Goal: Transaction & Acquisition: Purchase product/service

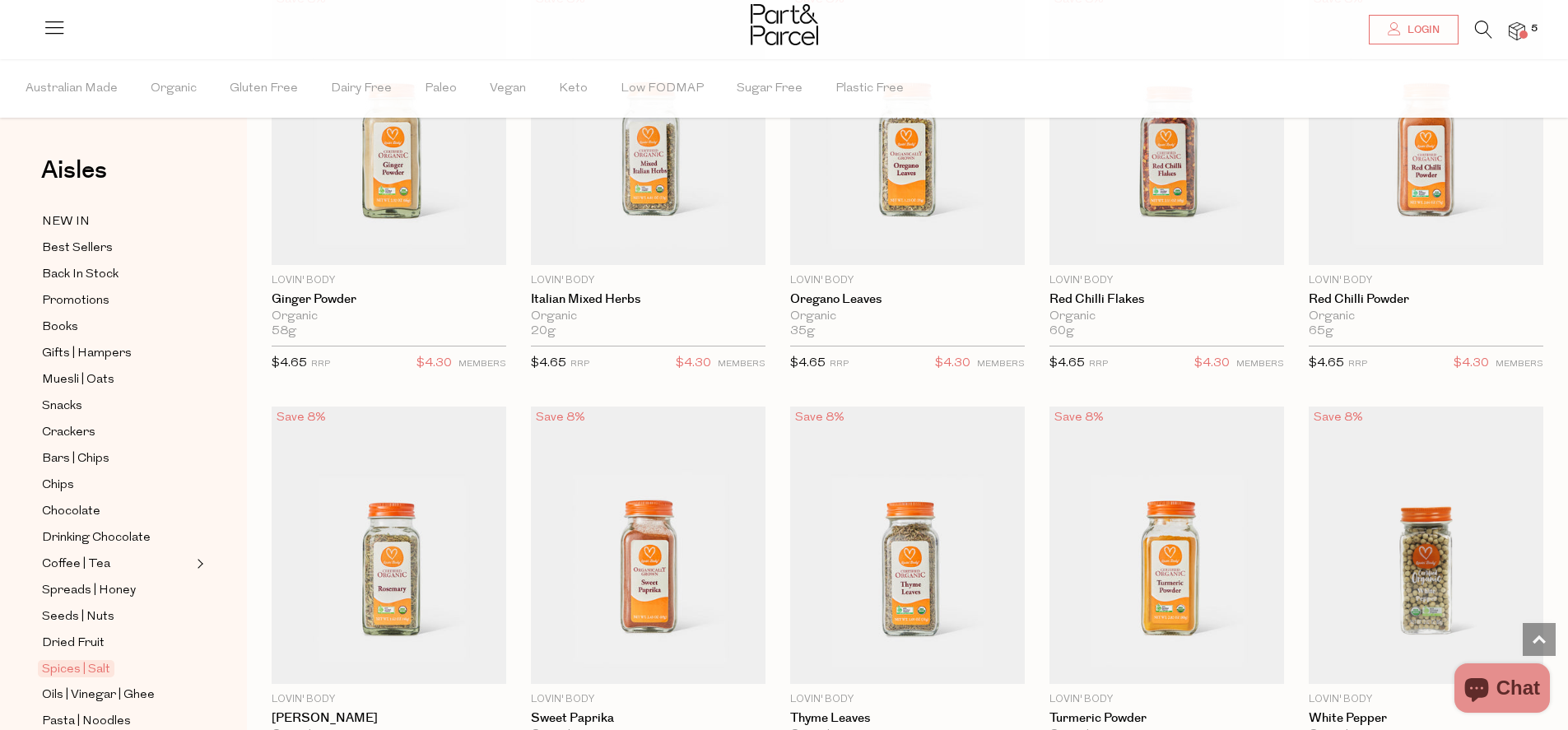
scroll to position [4006, 0]
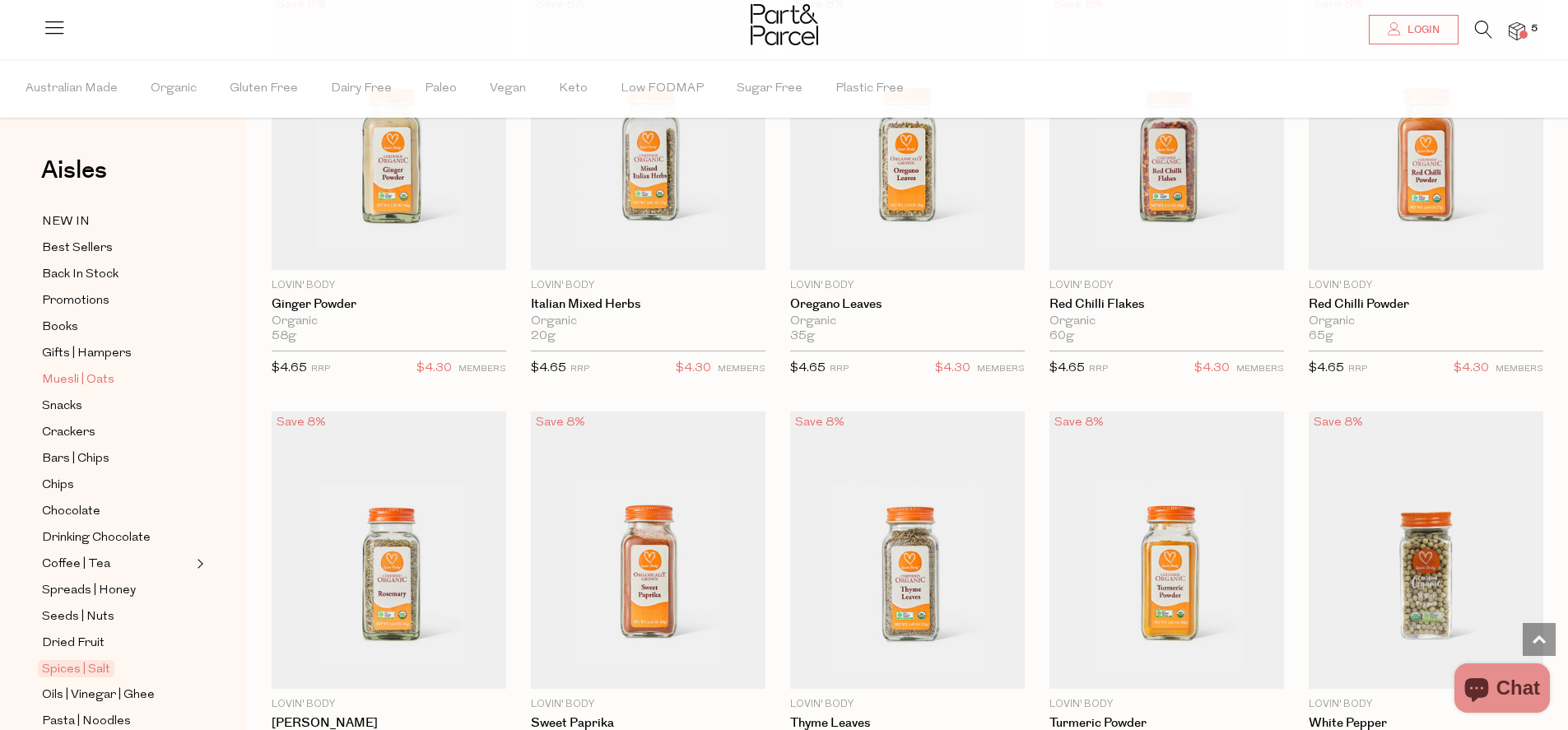
click at [67, 374] on span "Muesli | Oats" at bounding box center [78, 380] width 72 height 20
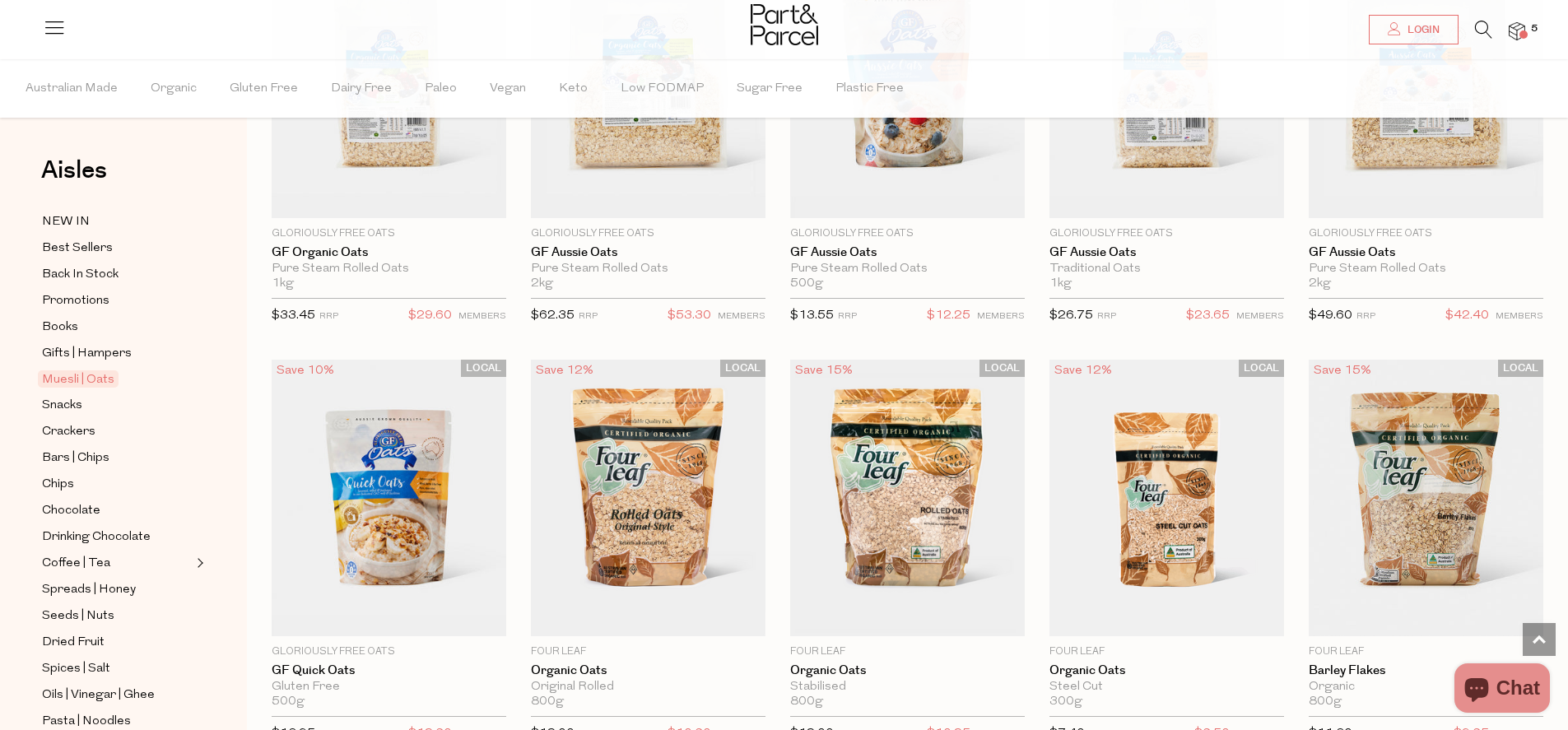
scroll to position [3740, 0]
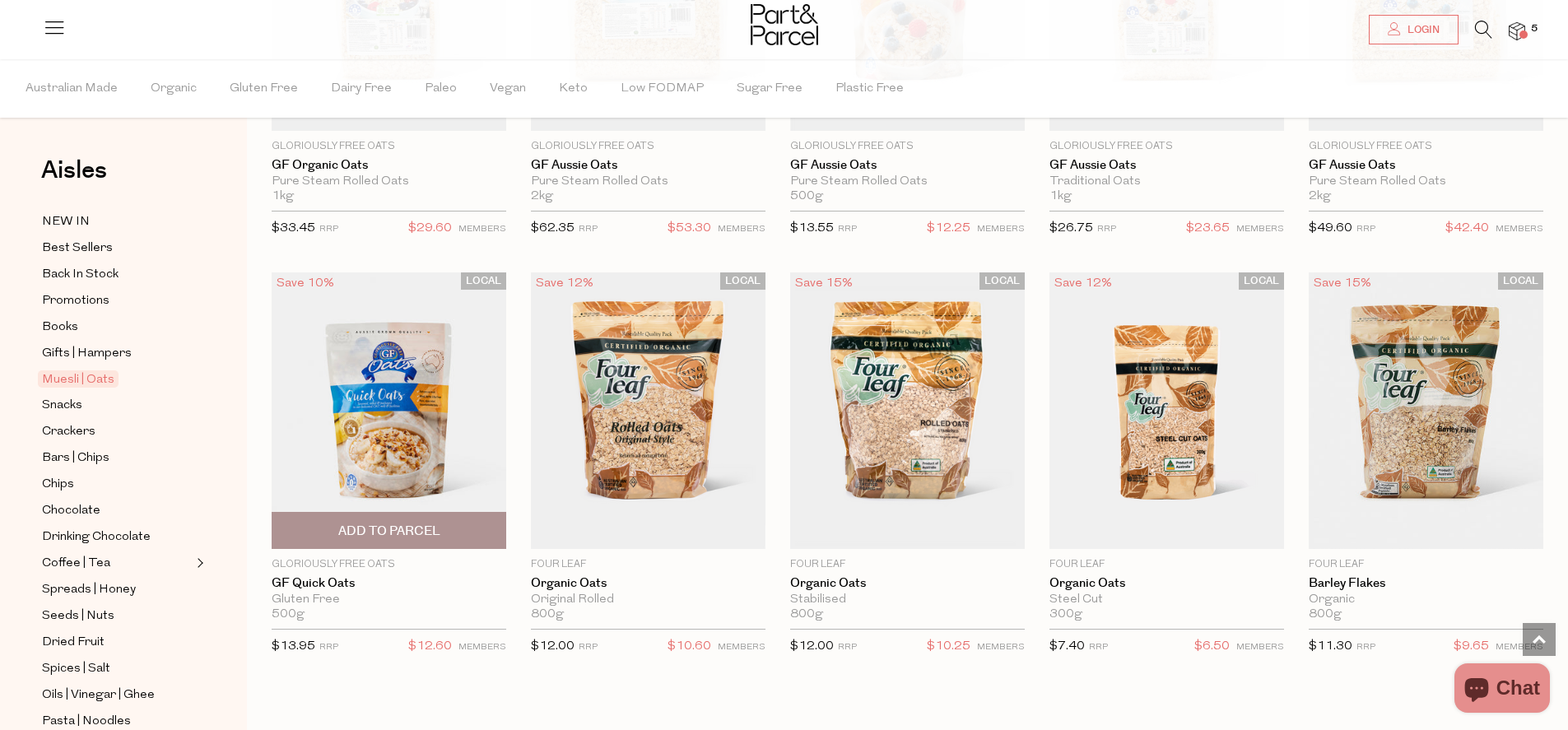
click at [376, 376] on img at bounding box center [388, 411] width 234 height 277
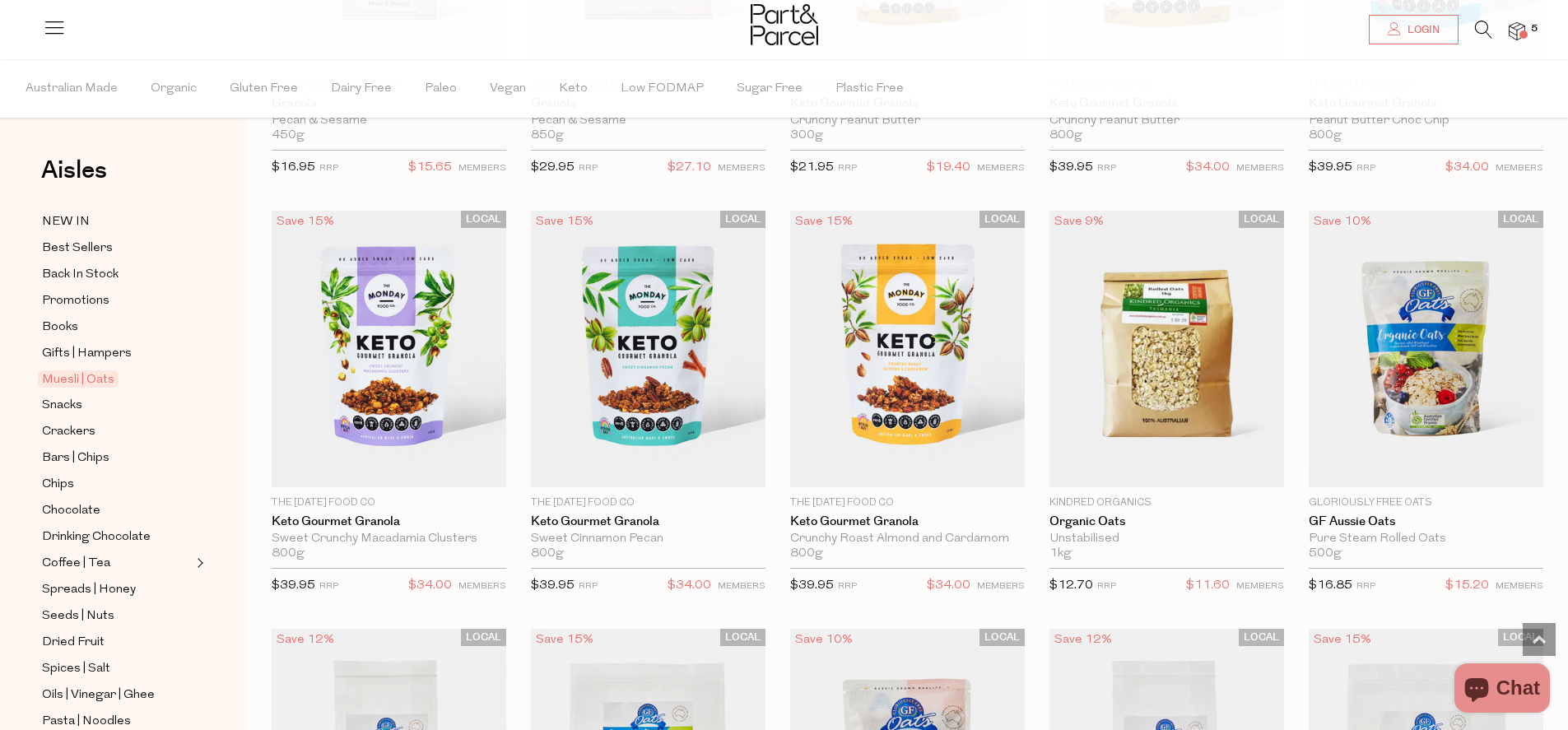
scroll to position [2958, 0]
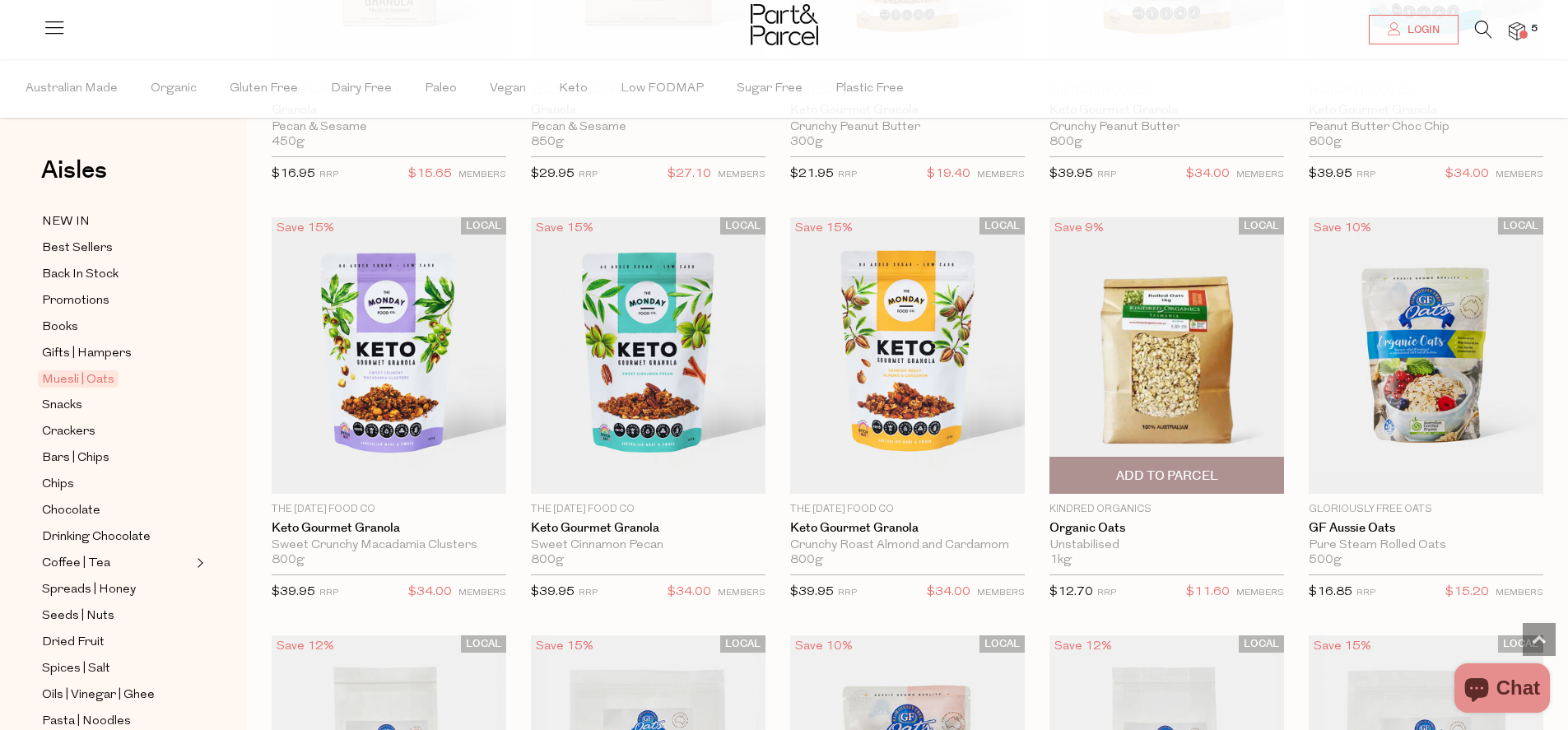
click at [1174, 339] on img at bounding box center [1166, 356] width 234 height 277
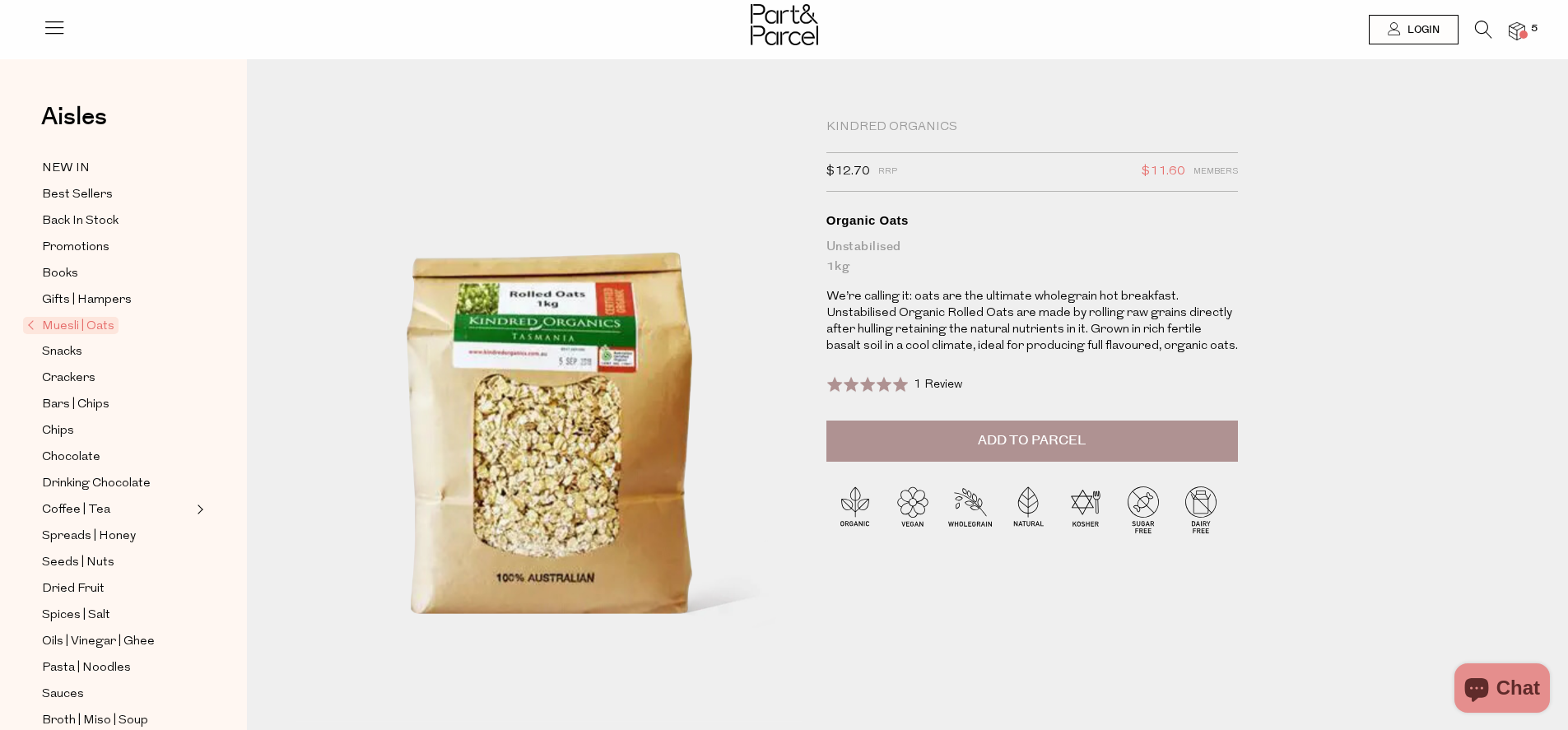
click at [1012, 433] on span "Add to Parcel" at bounding box center [1031, 441] width 108 height 19
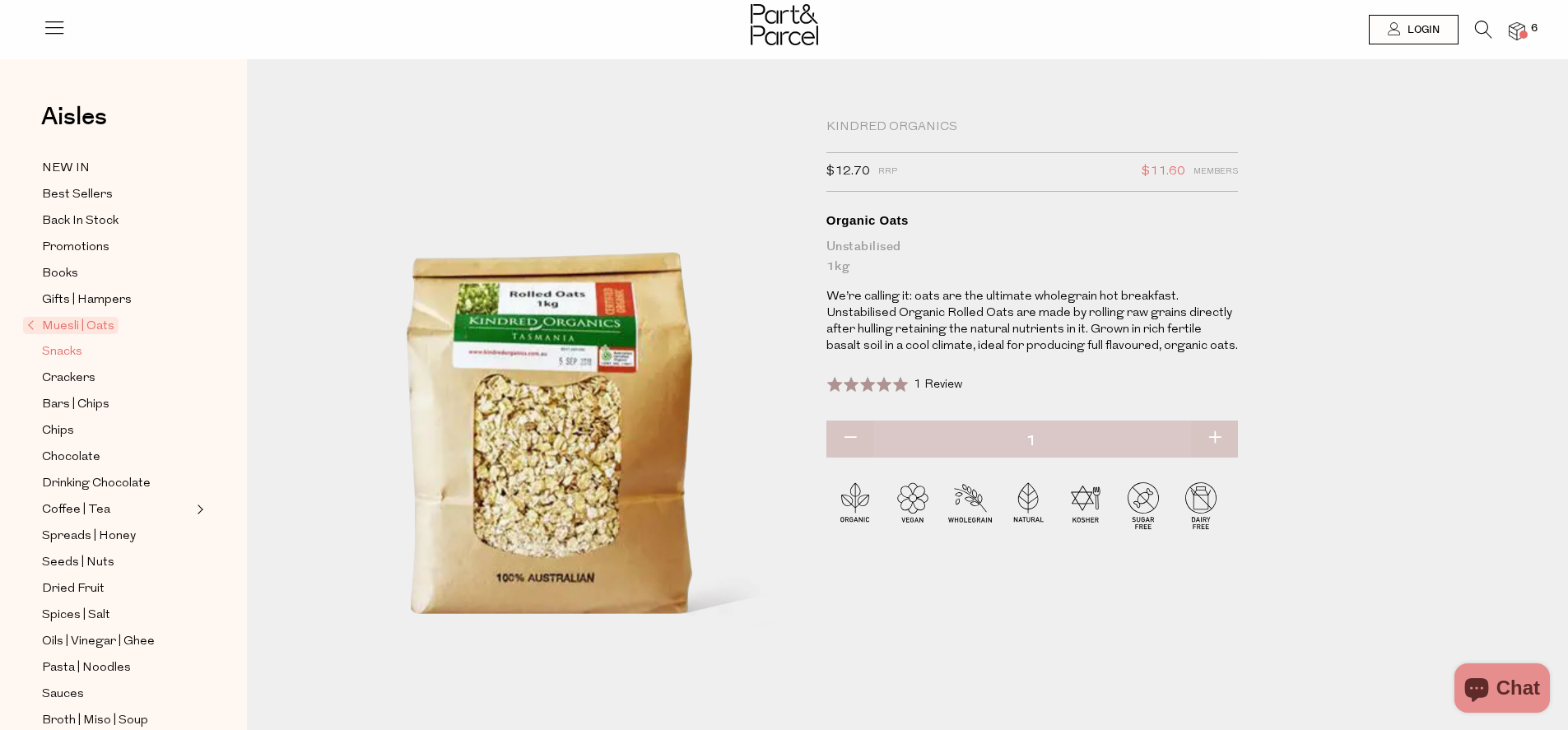
click at [75, 351] on span "Snacks" at bounding box center [62, 352] width 41 height 20
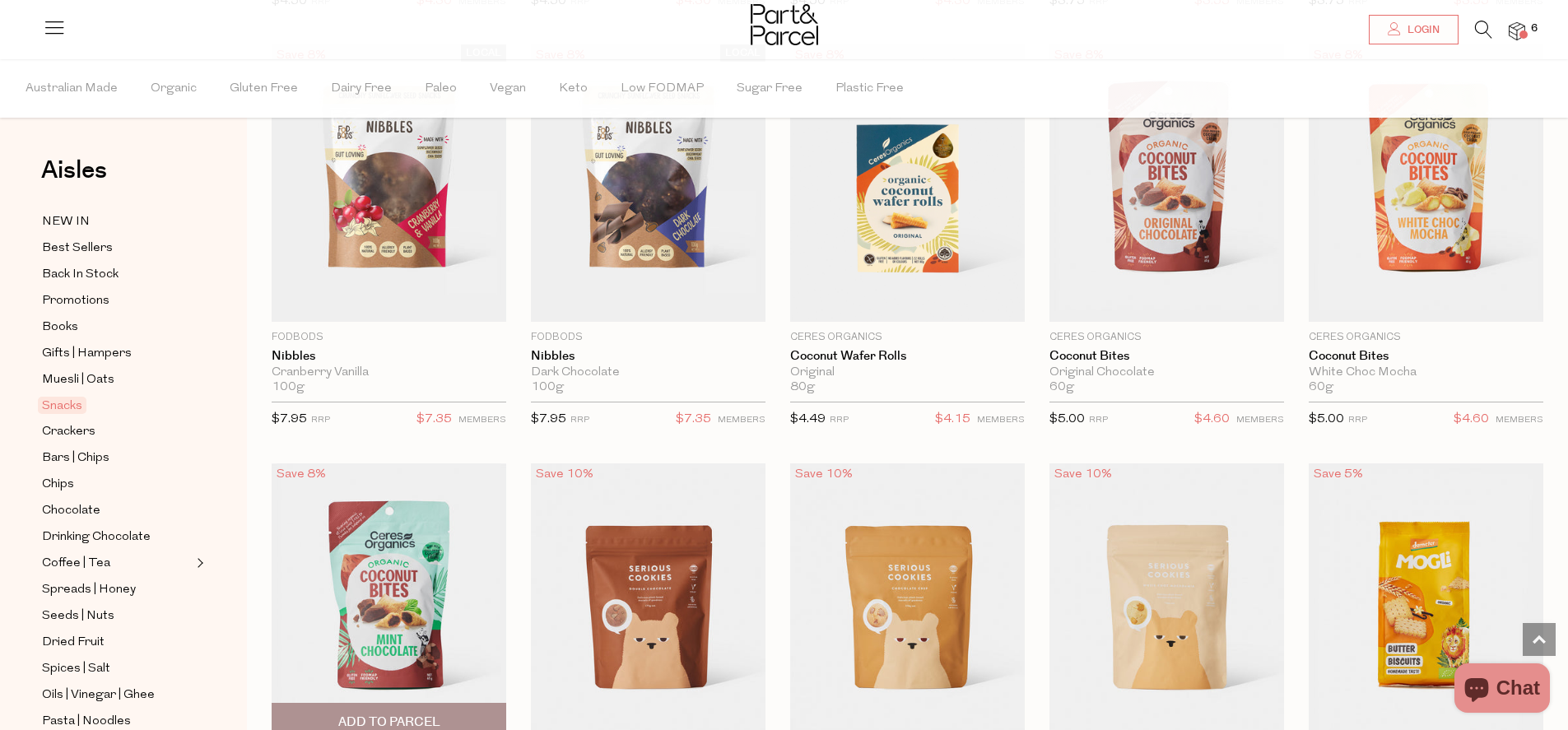
scroll to position [2777, 0]
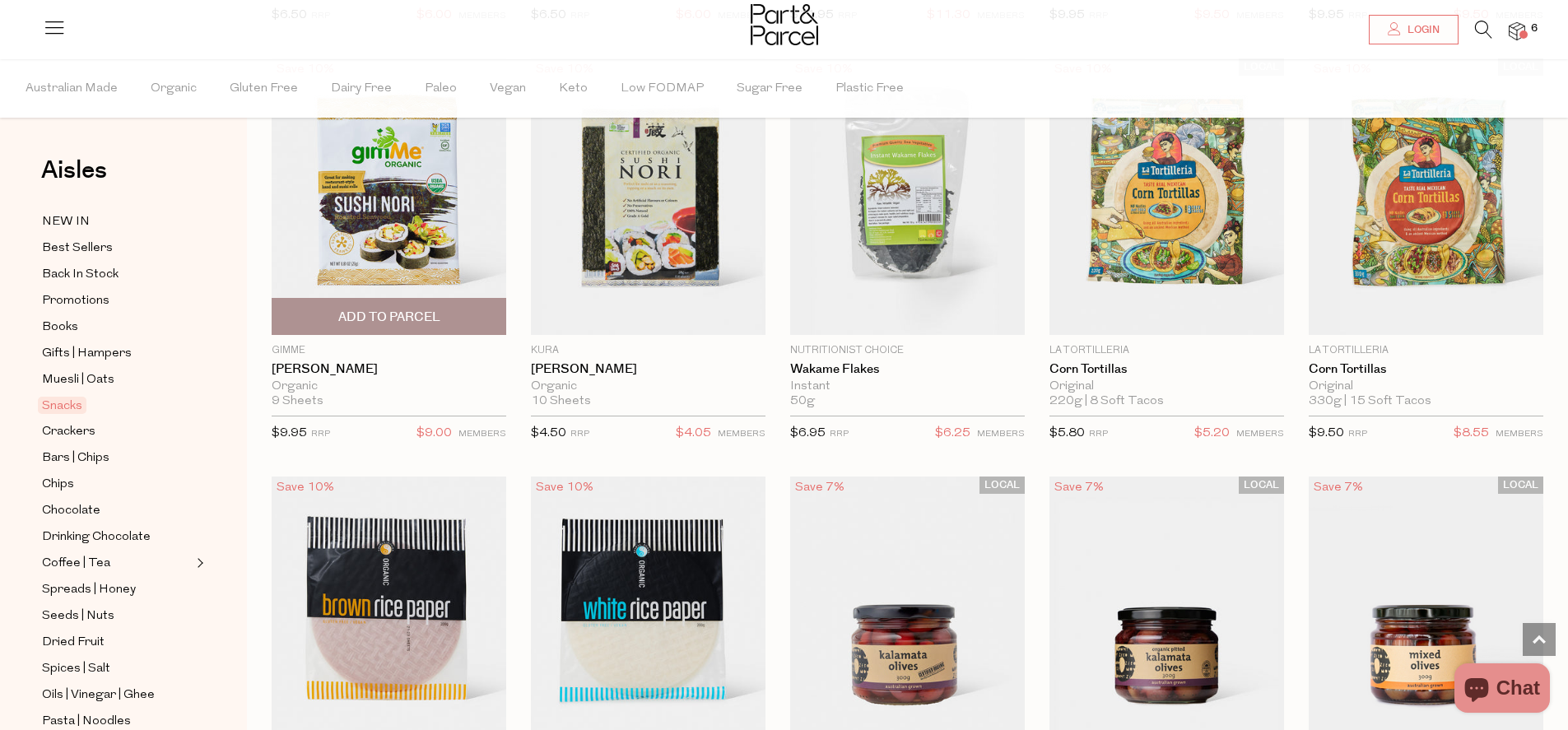
scroll to position [4711, 0]
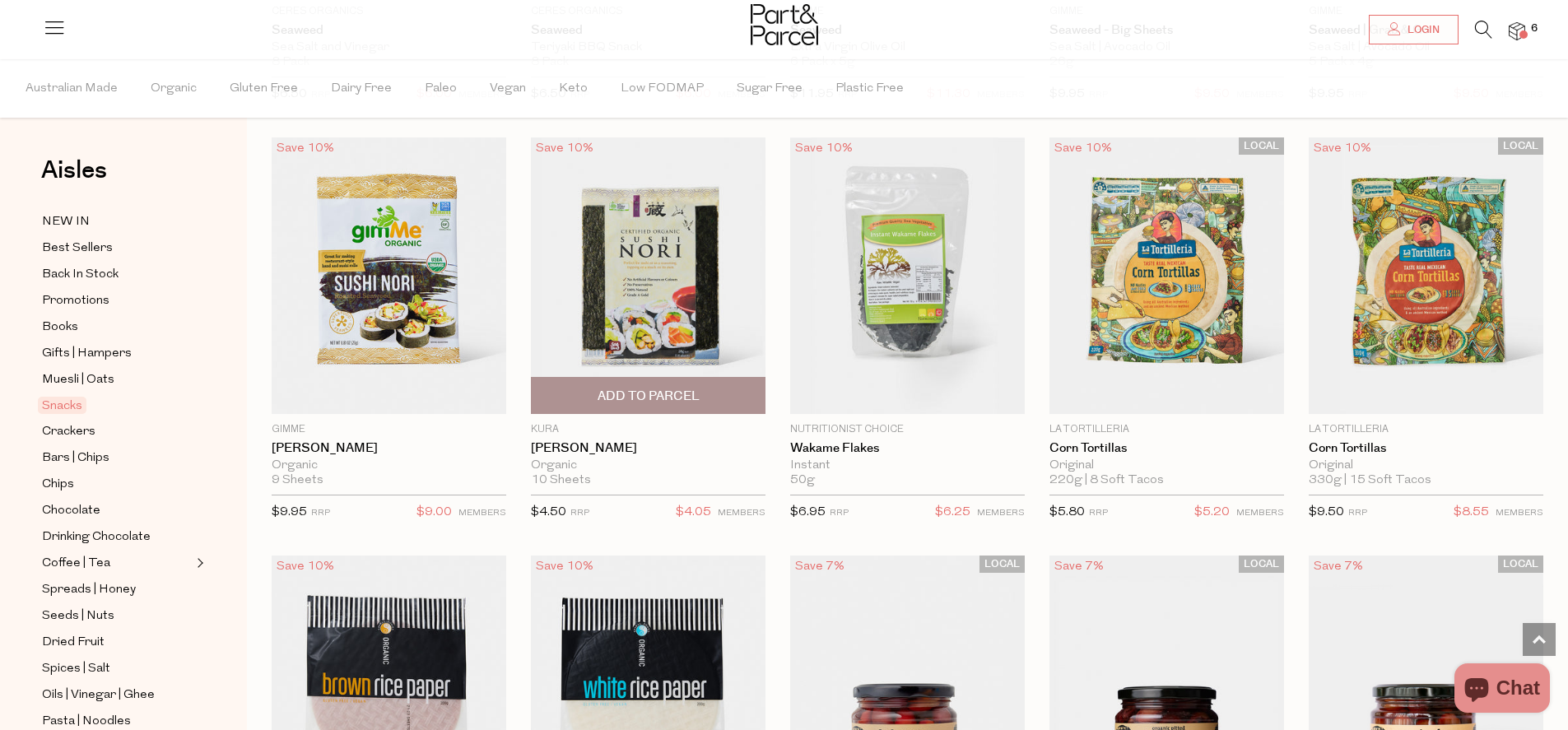
click at [651, 278] on img at bounding box center [648, 276] width 234 height 277
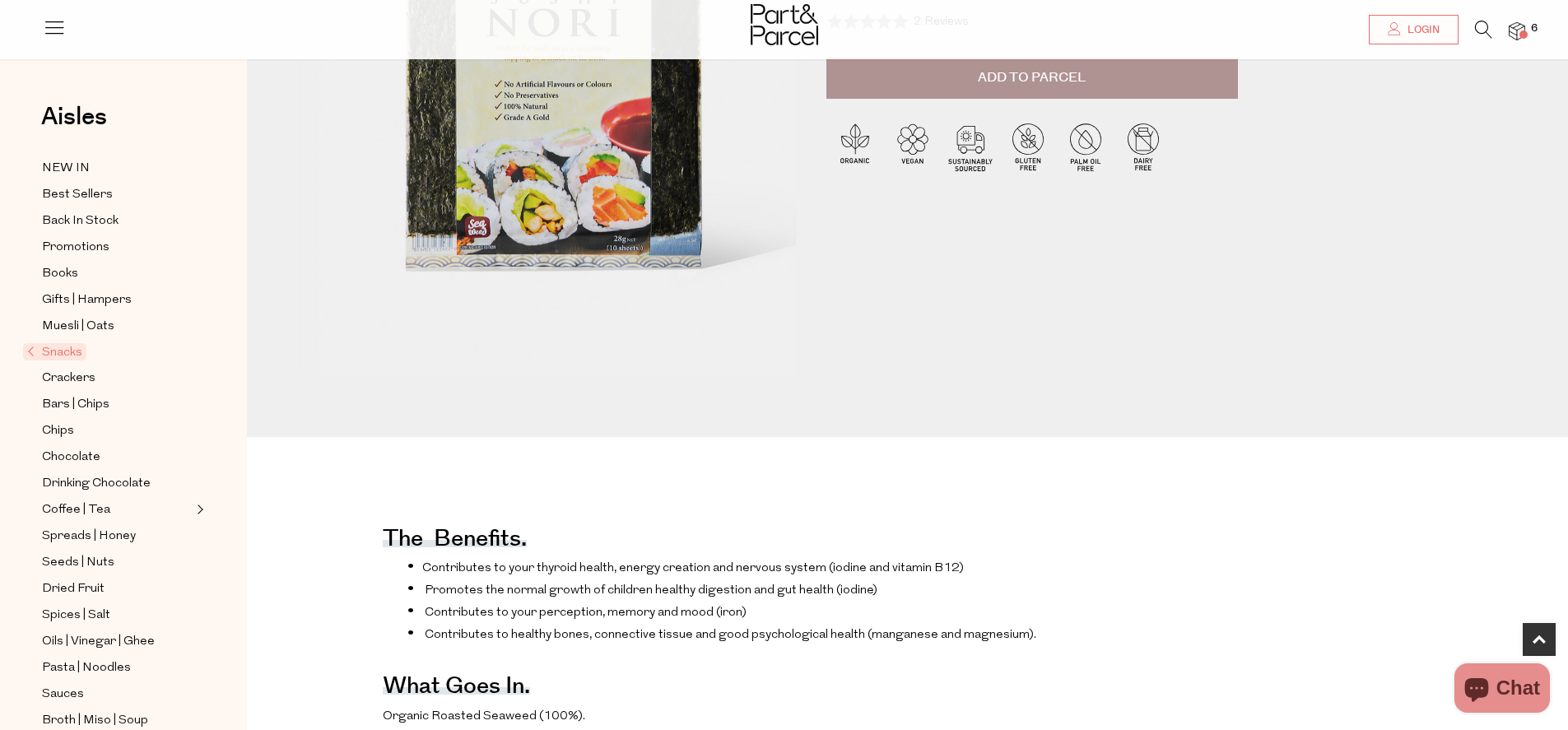
scroll to position [52, 0]
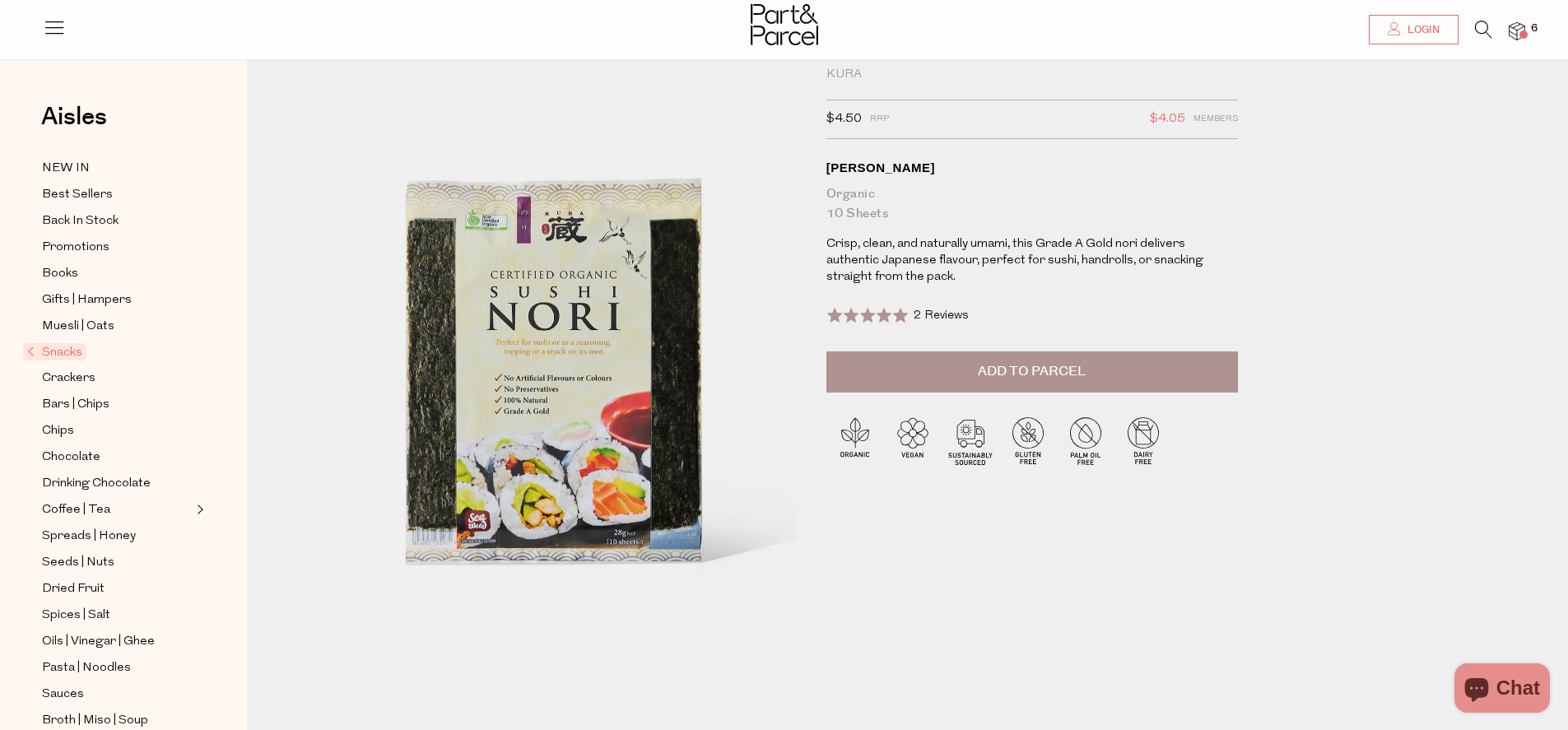
click at [1030, 368] on span "Add to Parcel" at bounding box center [1031, 371] width 108 height 19
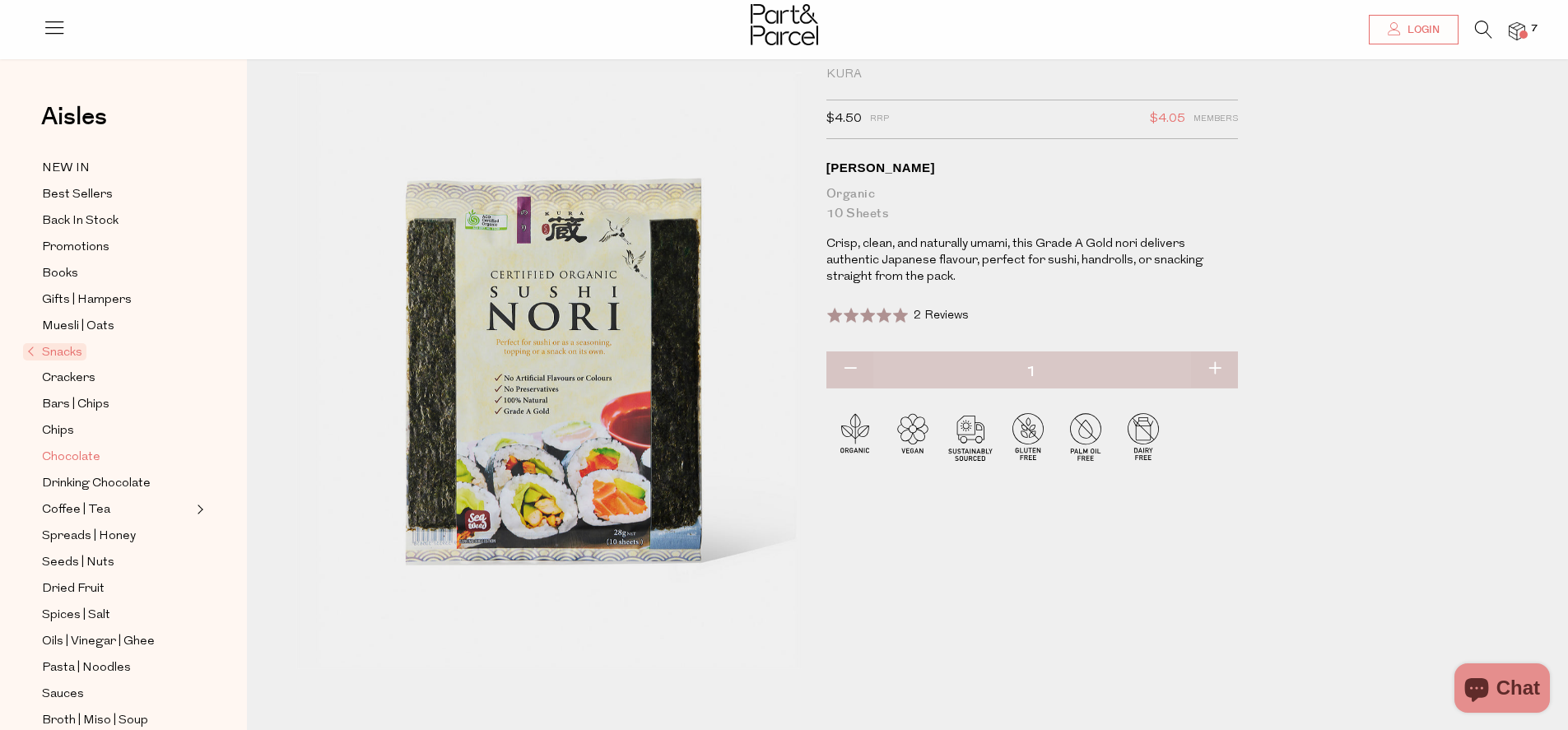
click at [54, 456] on span "Chocolate" at bounding box center [71, 458] width 59 height 20
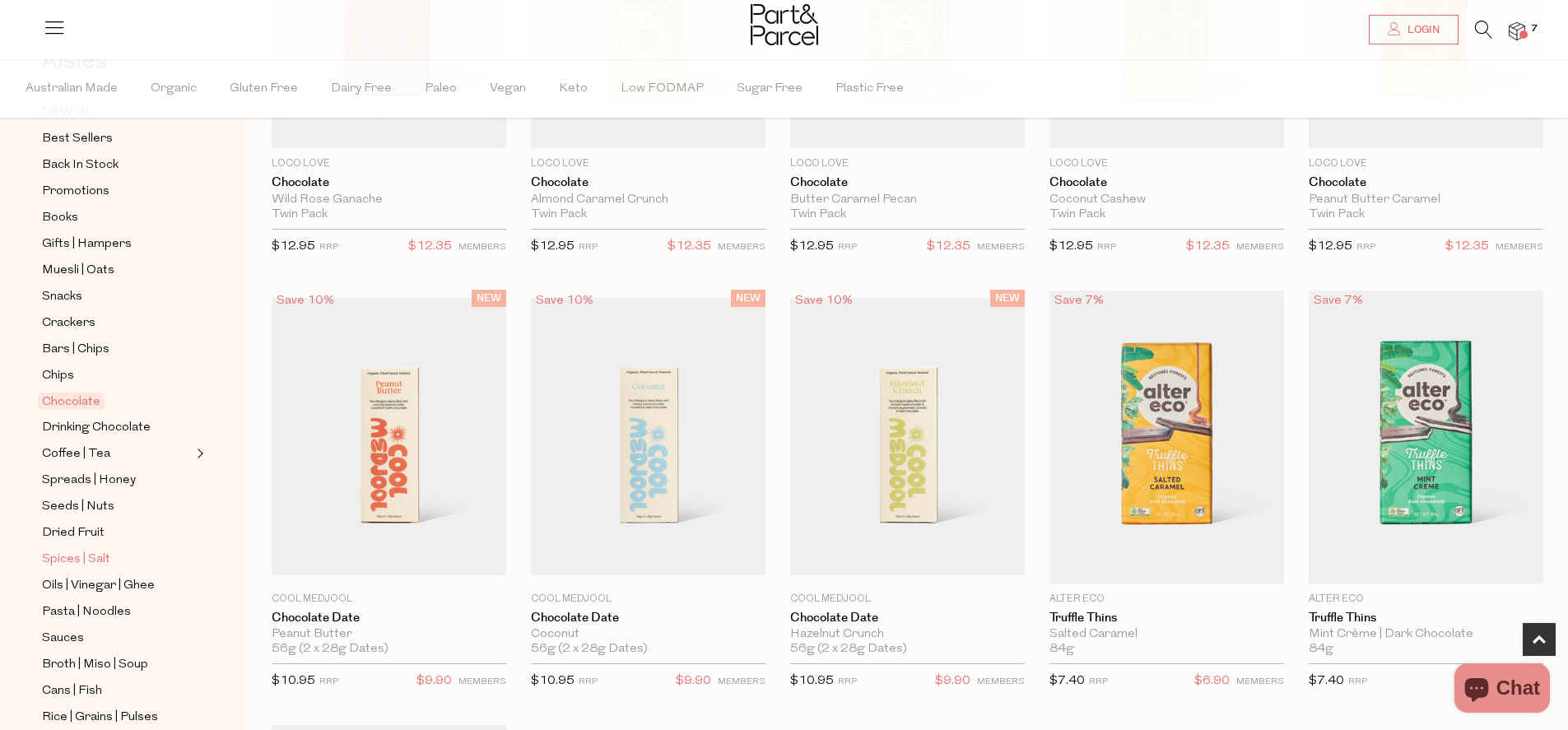
scroll to position [227, 0]
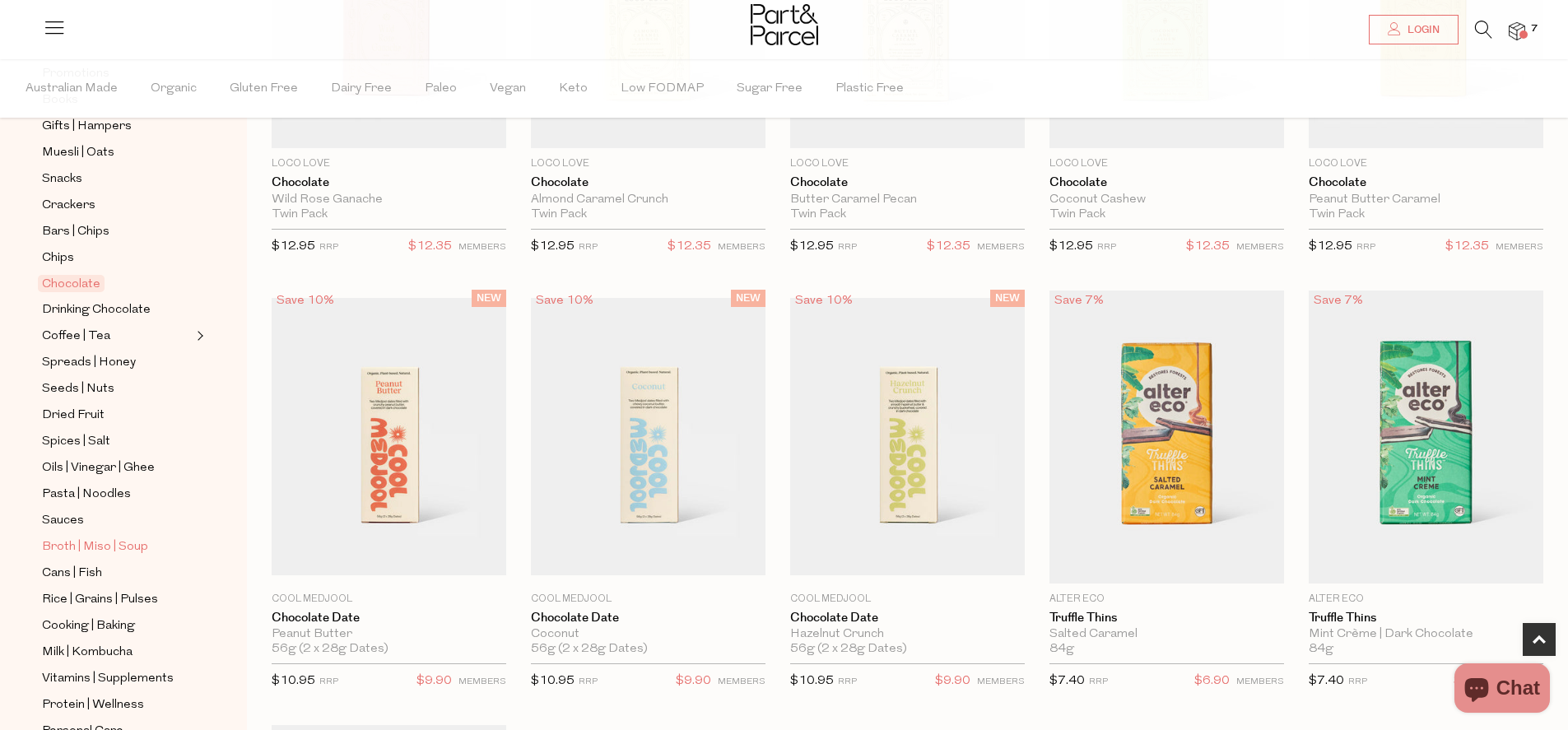
click at [93, 543] on span "Broth | Miso | Soup" at bounding box center [94, 547] width 106 height 20
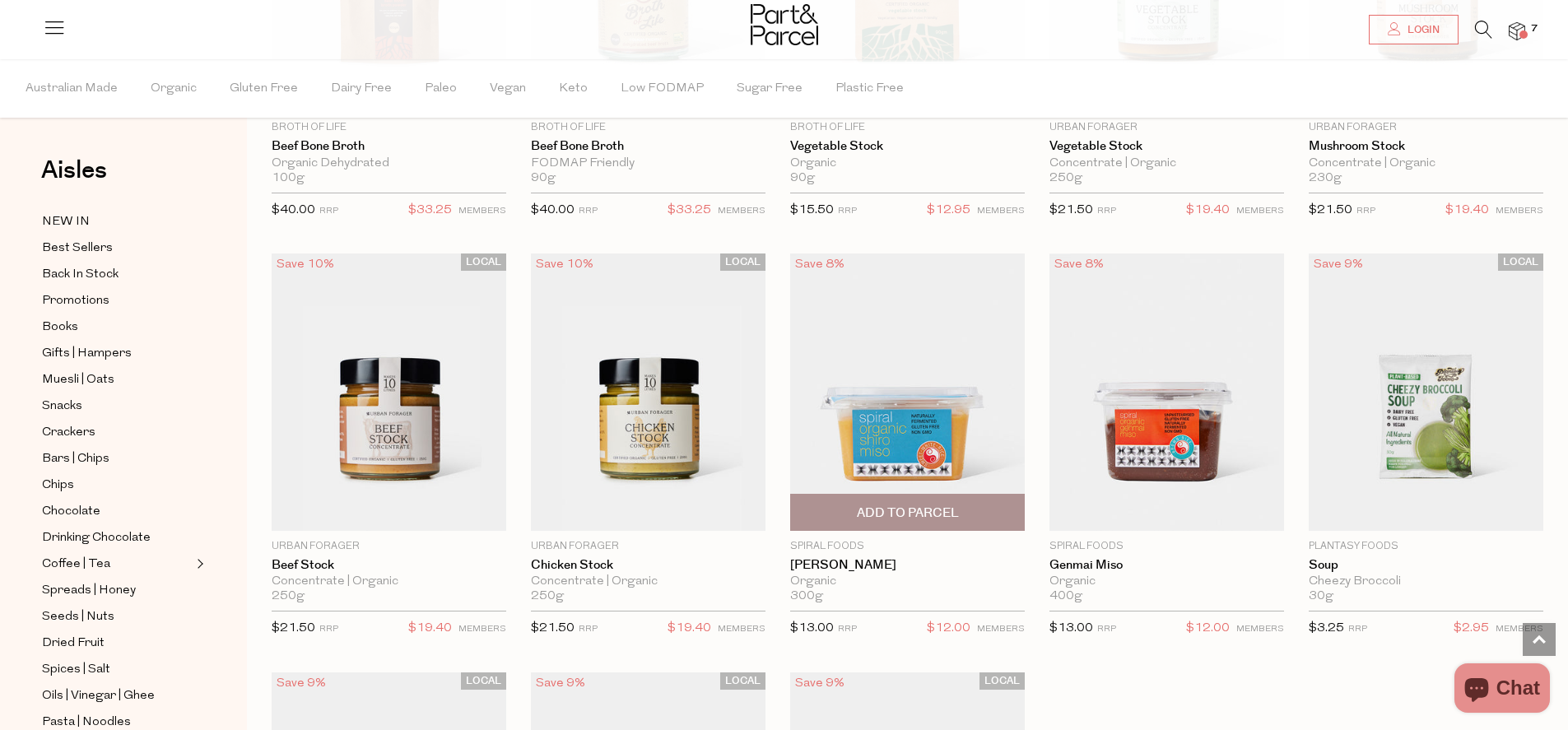
scroll to position [2128, 0]
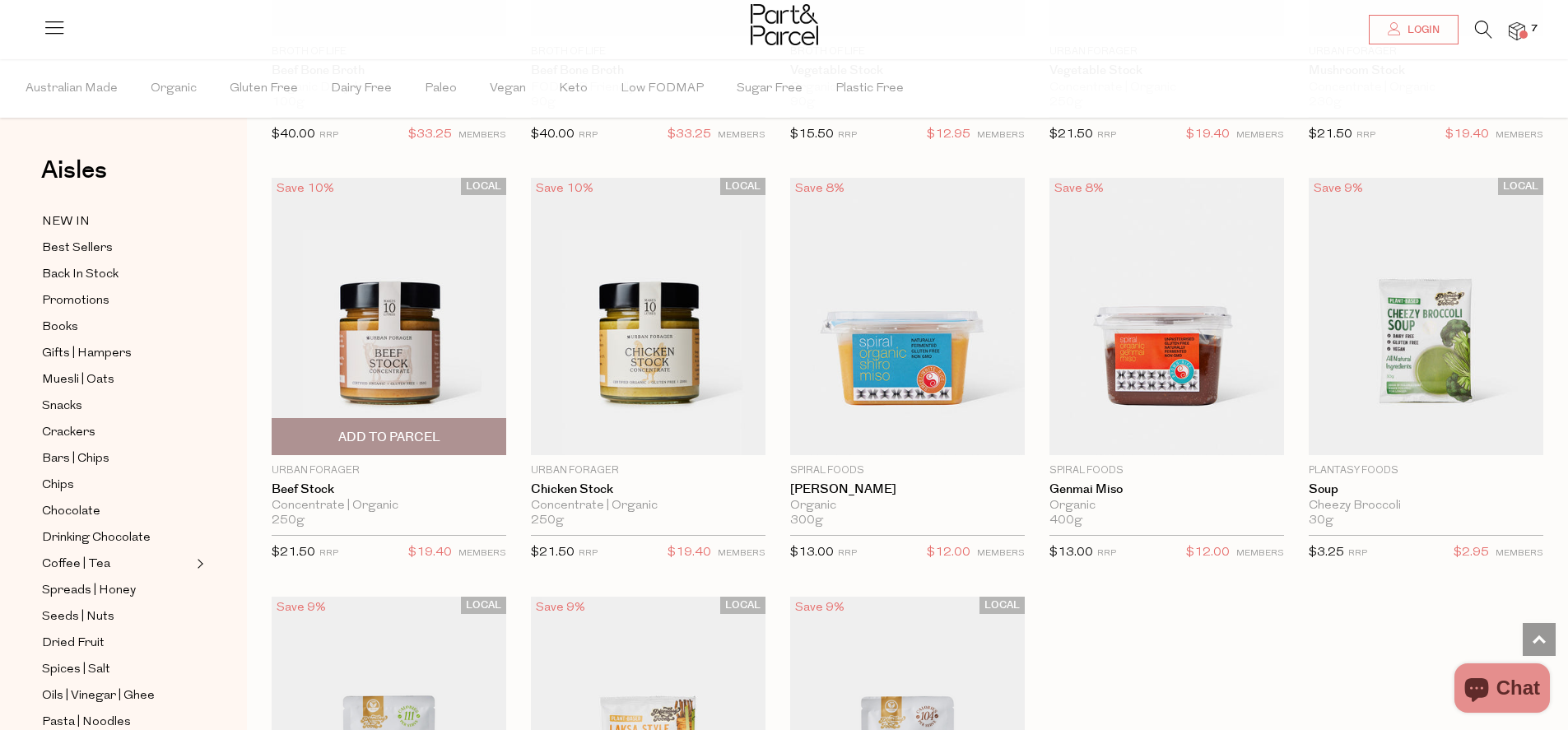
click at [360, 430] on span "Add To Parcel" at bounding box center [389, 437] width 102 height 17
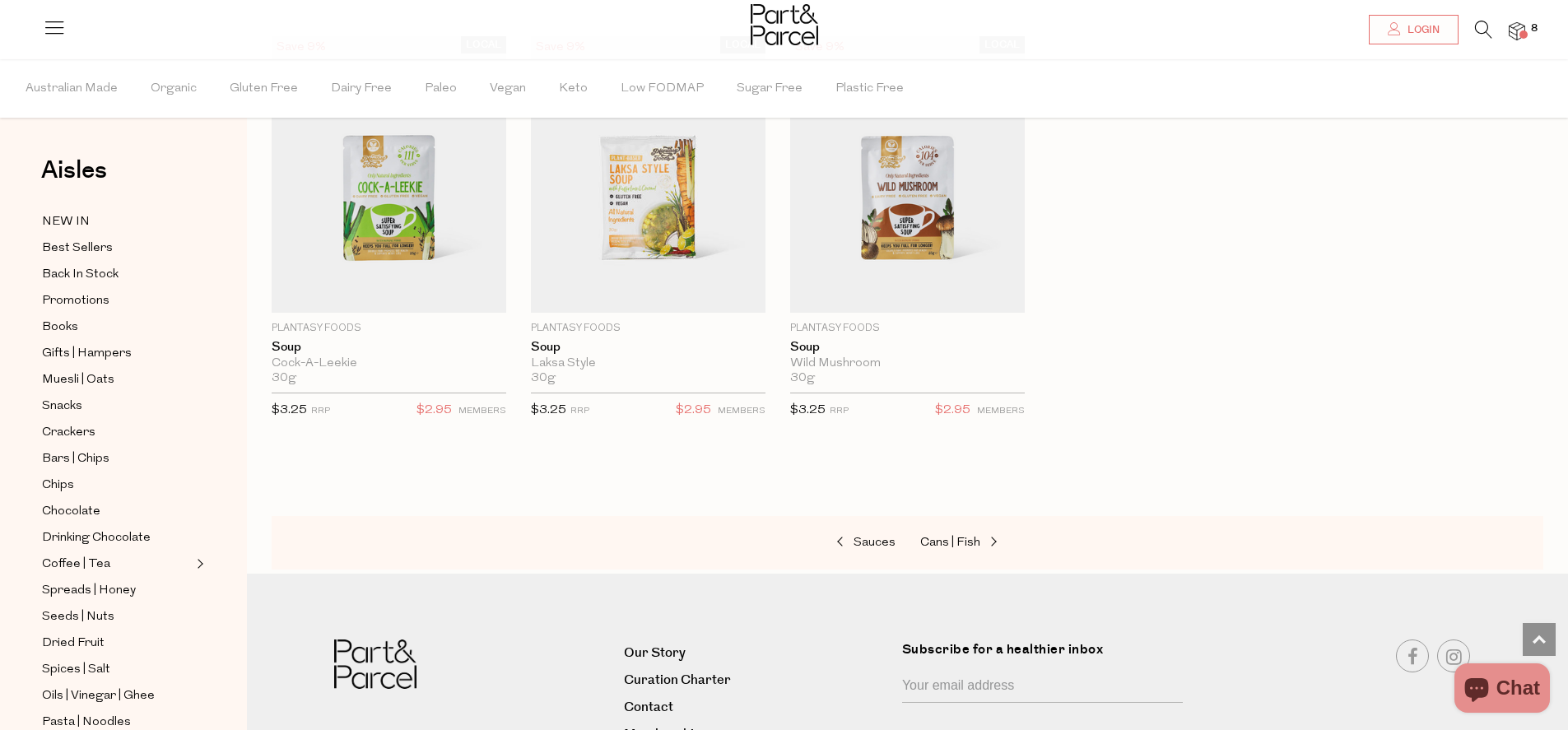
scroll to position [2705, 0]
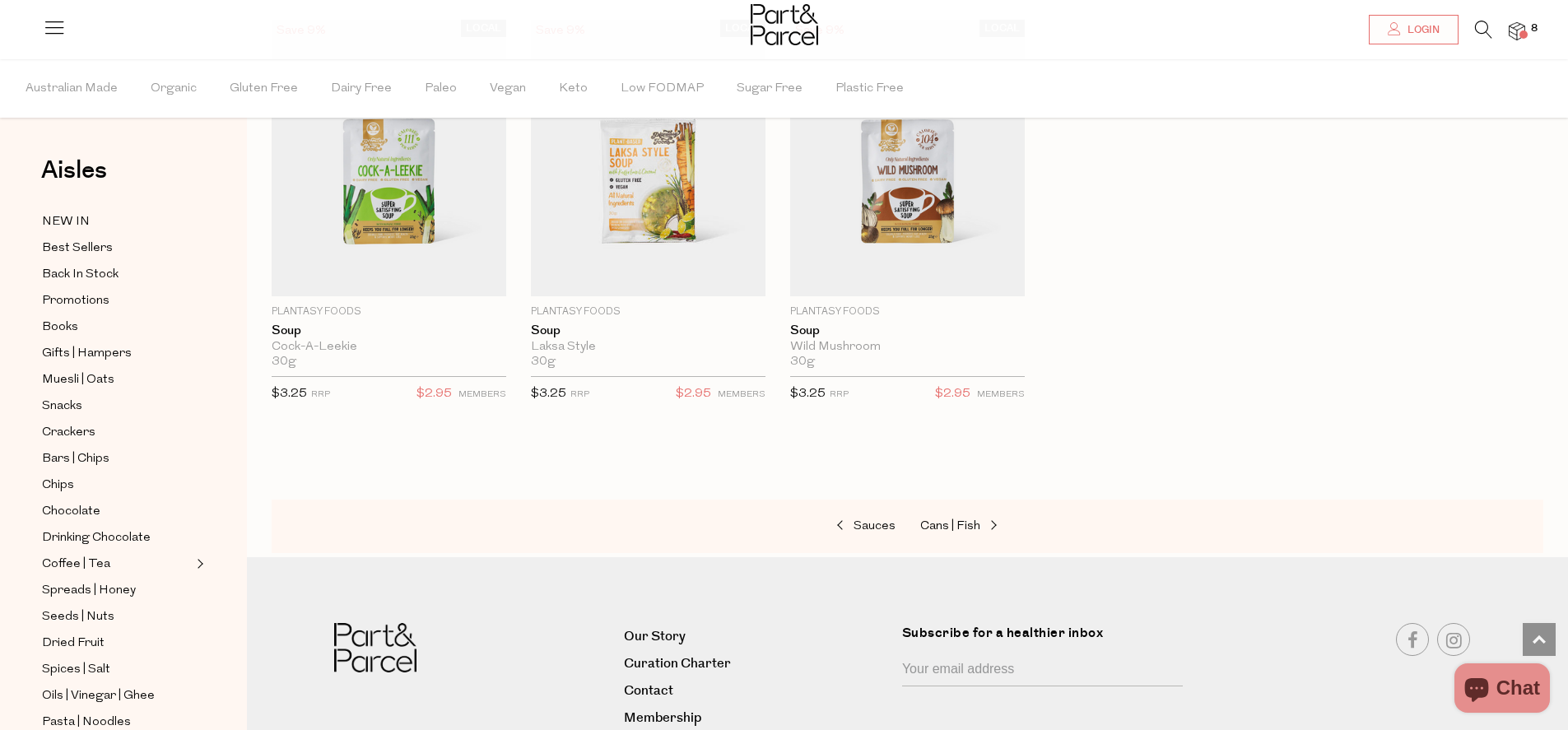
click at [1519, 25] on img at bounding box center [1516, 32] width 16 height 19
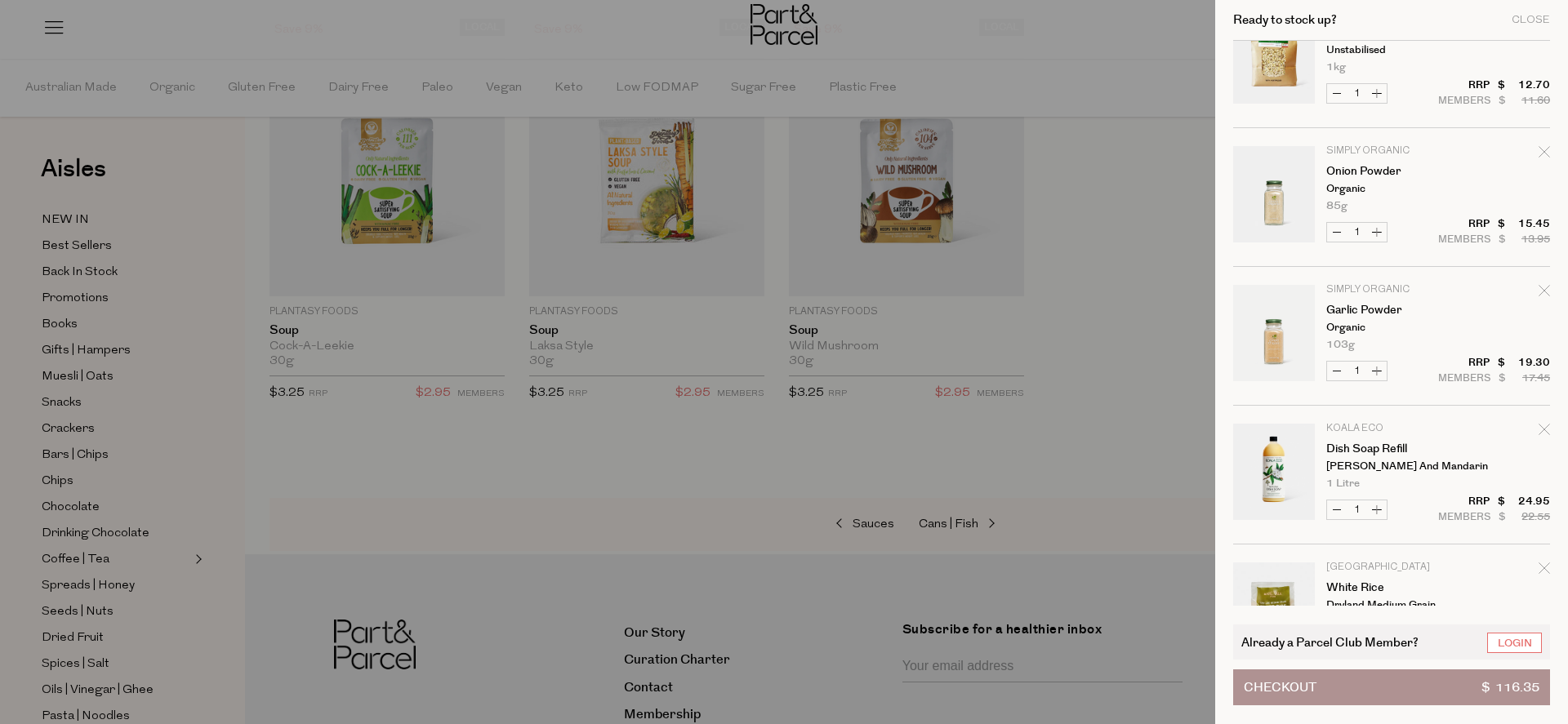
scroll to position [668, 0]
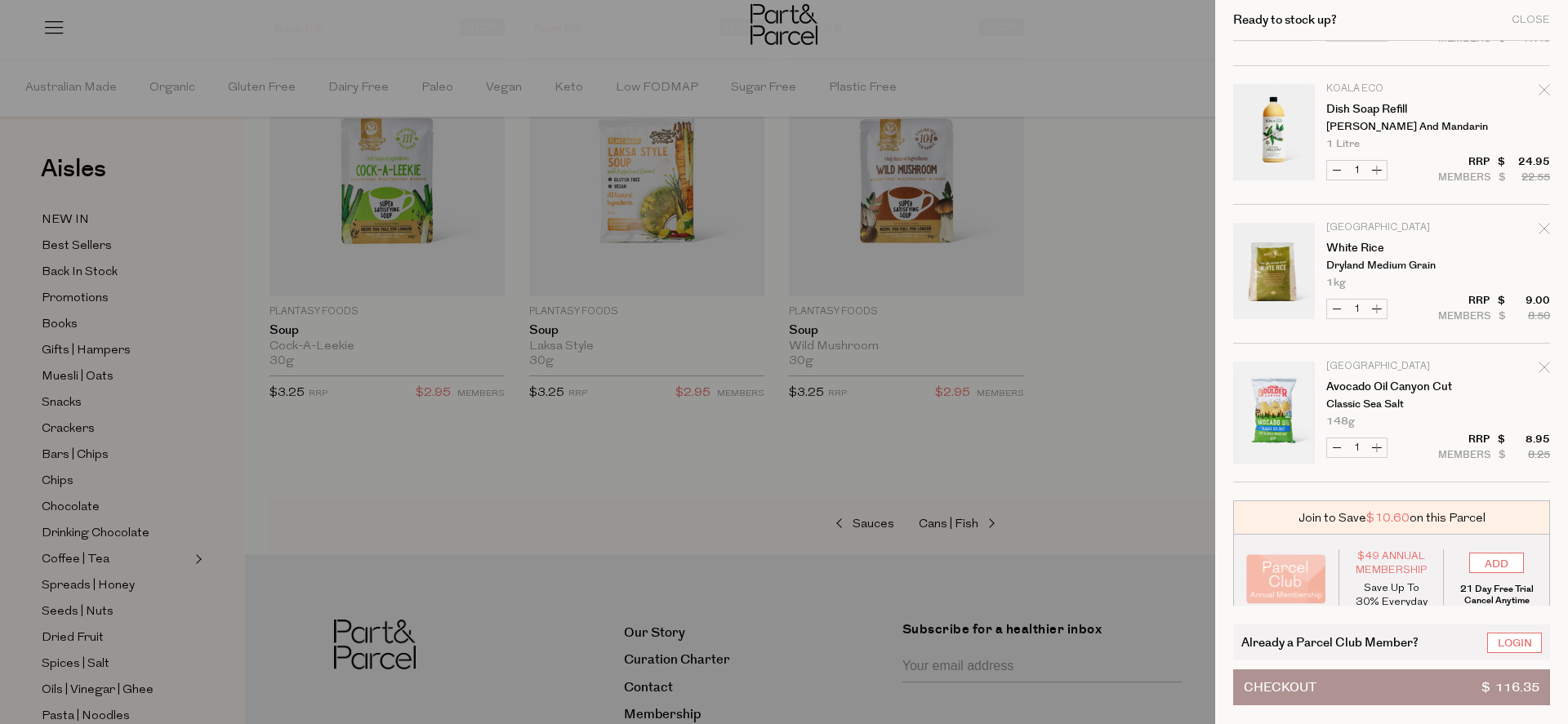
click at [1385, 441] on button "Increase Avocado Oil Canyon Cut" at bounding box center [1377, 448] width 20 height 19
type input "2"
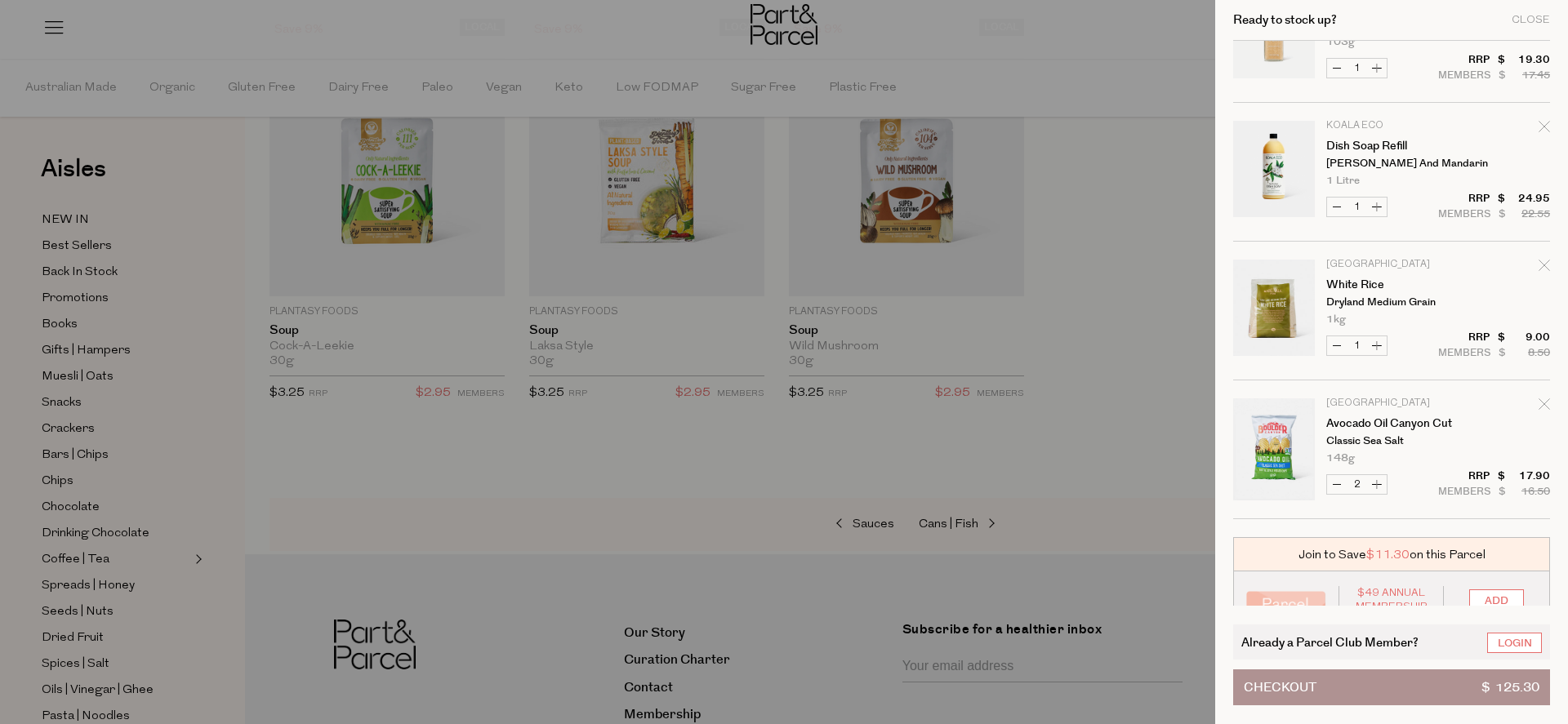
scroll to position [645, 0]
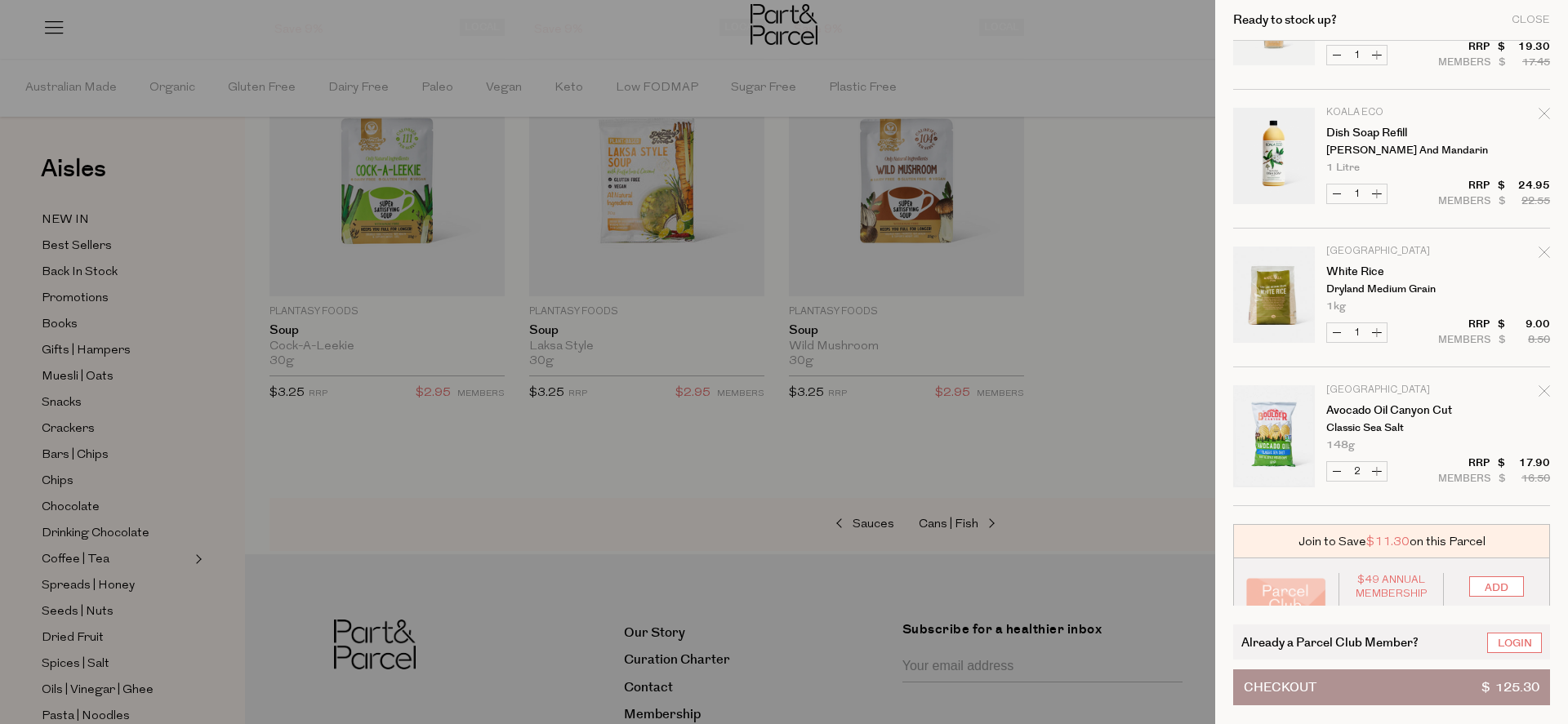
click at [1377, 471] on button "Increase Avocado Oil Canyon Cut" at bounding box center [1377, 471] width 20 height 19
type input "3"
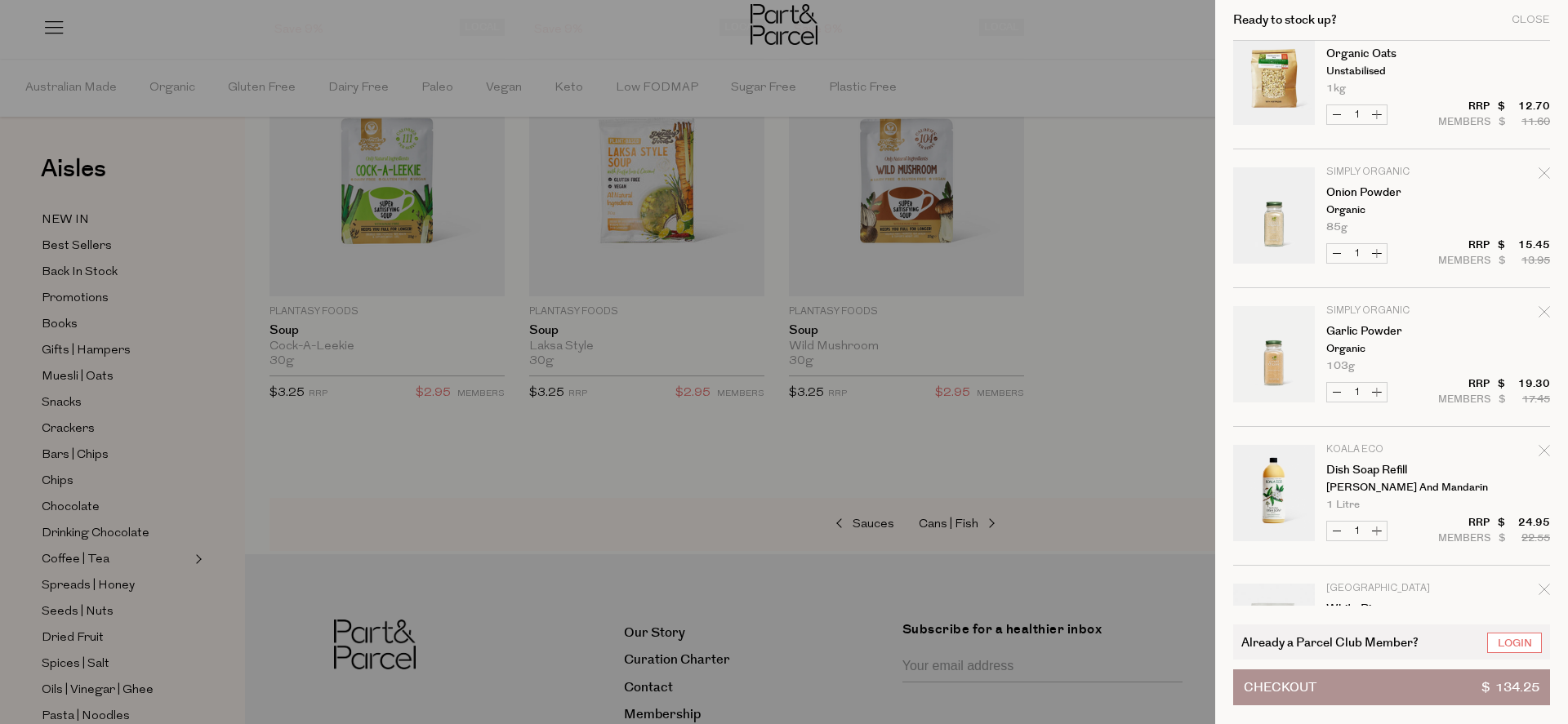
scroll to position [483, 0]
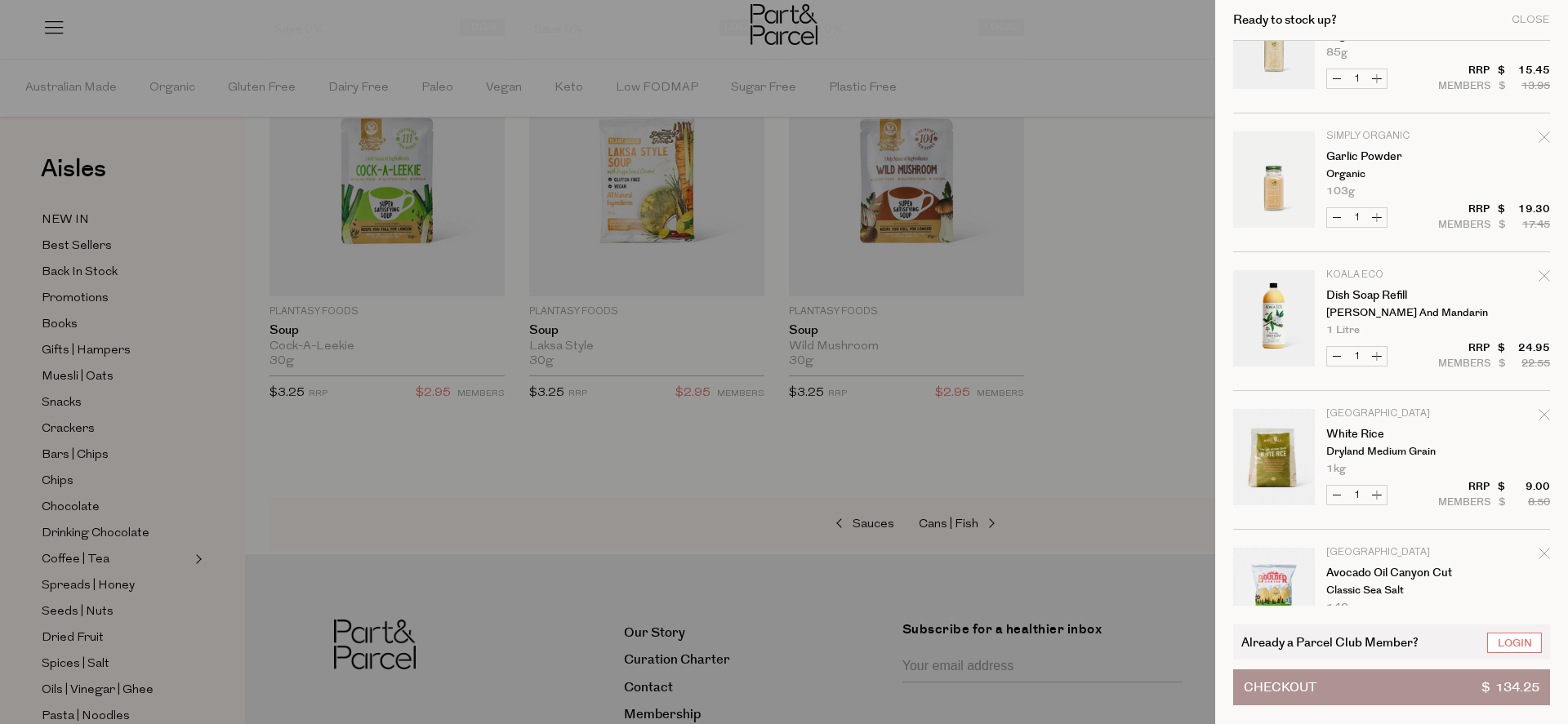
click at [1334, 215] on button "Decrease Garlic Powder" at bounding box center [1336, 217] width 20 height 19
type input "0"
click at [1334, 72] on form "Image Product Total Qty Urban Forager Beef Stock Concentrate | Organic 250g Onl…" at bounding box center [1391, 113] width 317 height 1110
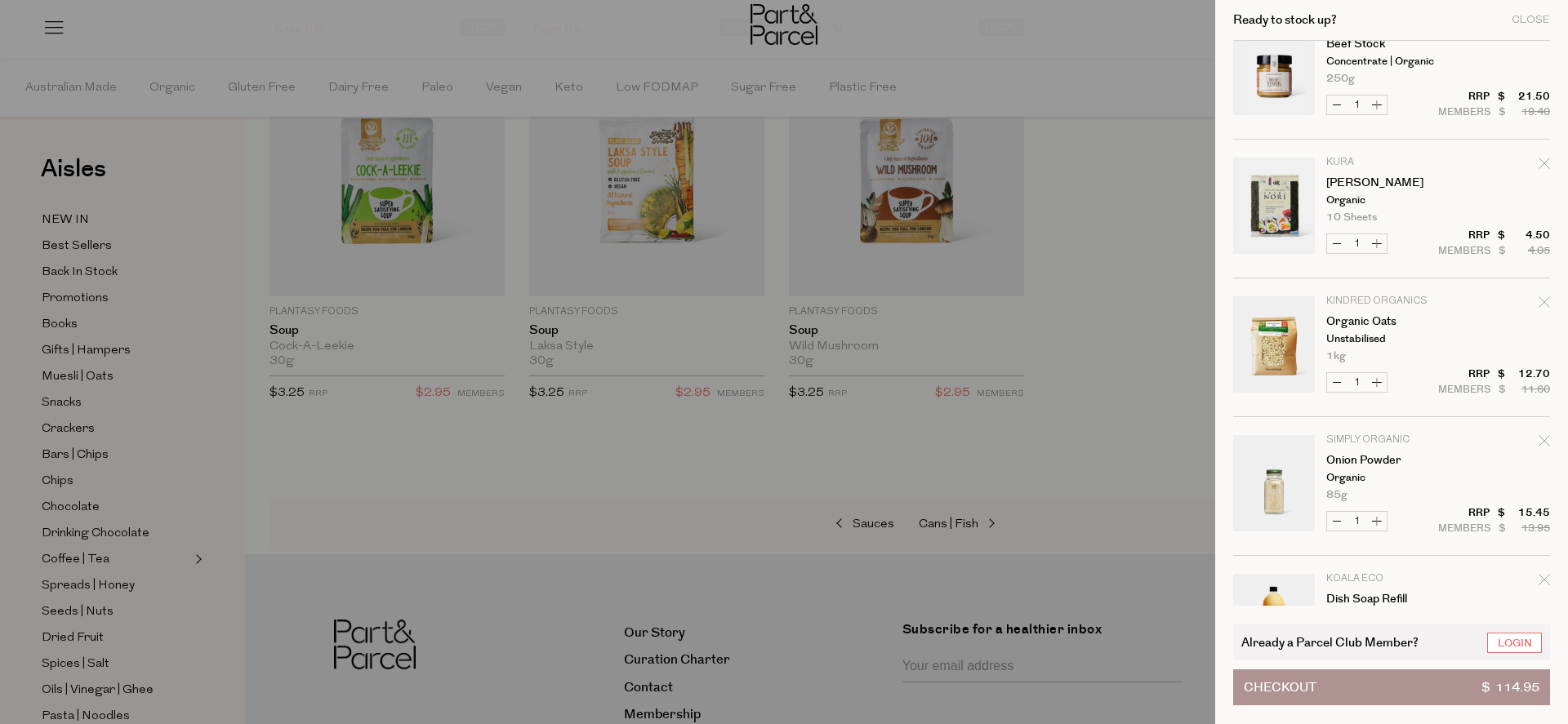
scroll to position [130, 0]
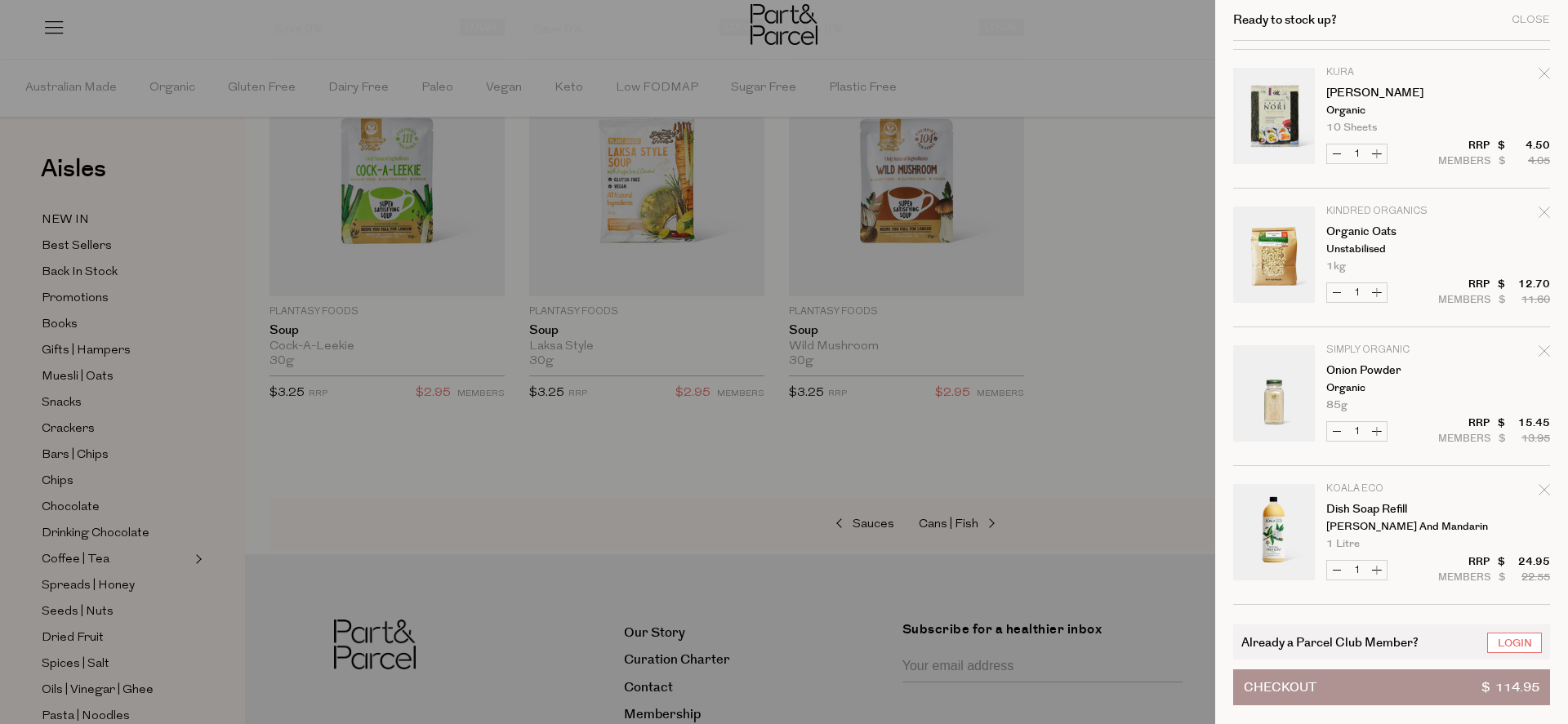
click at [1334, 430] on button "Decrease Onion Powder" at bounding box center [1336, 431] width 20 height 19
type input "0"
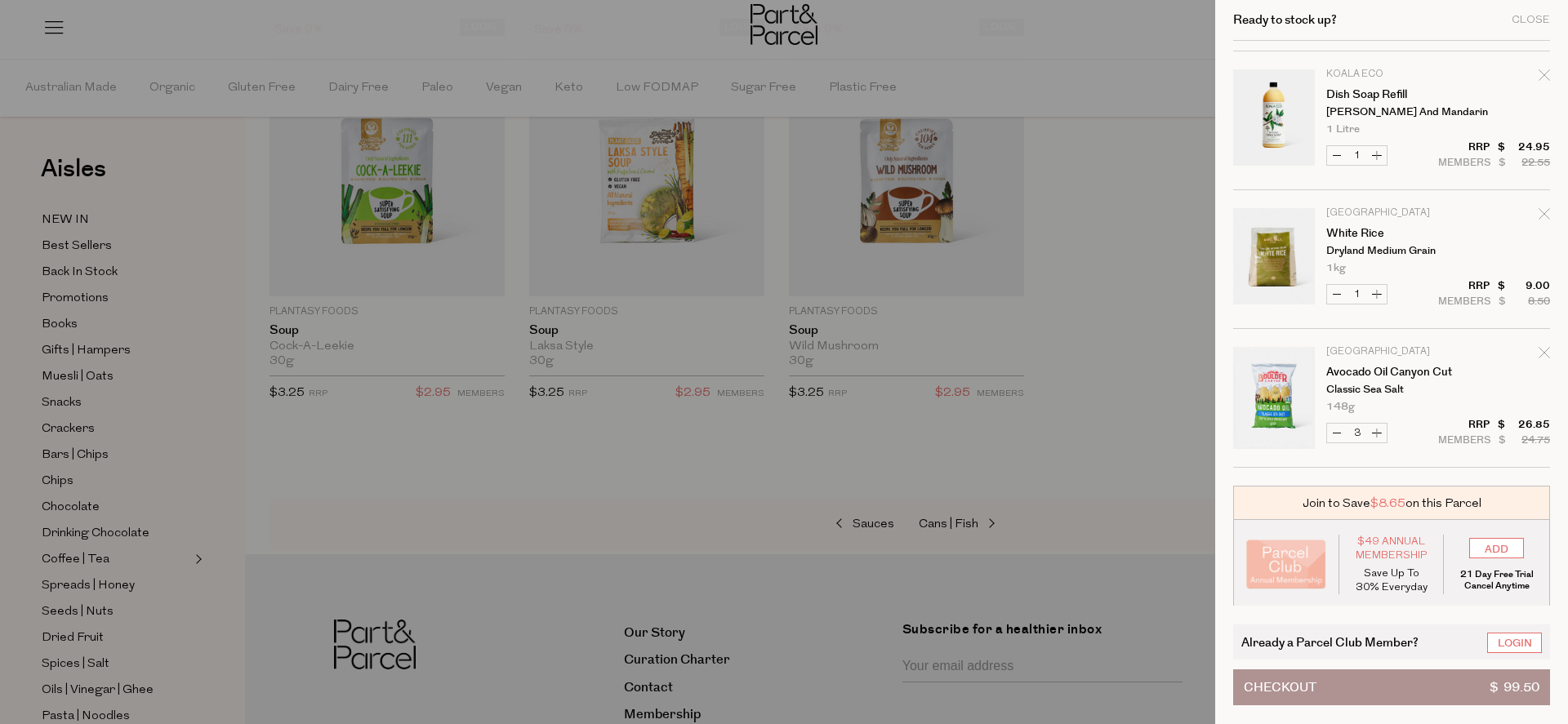
scroll to position [410, 0]
click at [1323, 683] on button "Checkout $ 99.50" at bounding box center [1391, 687] width 317 height 36
